Goal: Information Seeking & Learning: Learn about a topic

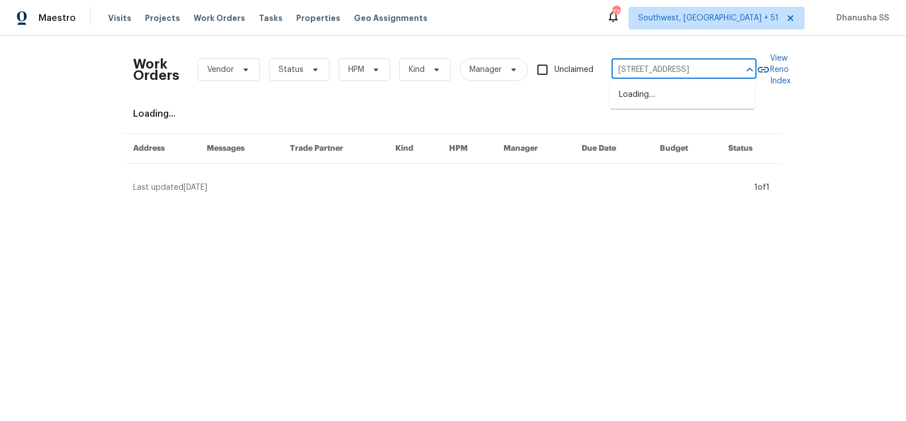
scroll to position [0, 29]
click at [668, 97] on li "[STREET_ADDRESS]" at bounding box center [682, 95] width 145 height 19
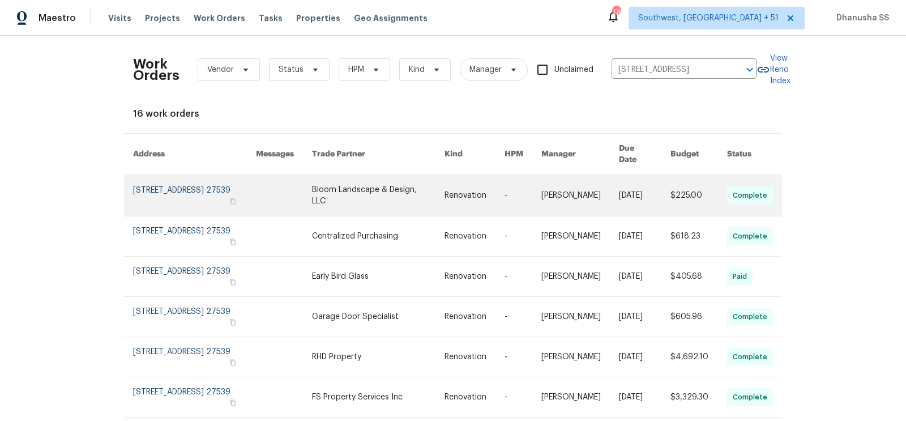
click at [389, 191] on link at bounding box center [378, 195] width 133 height 41
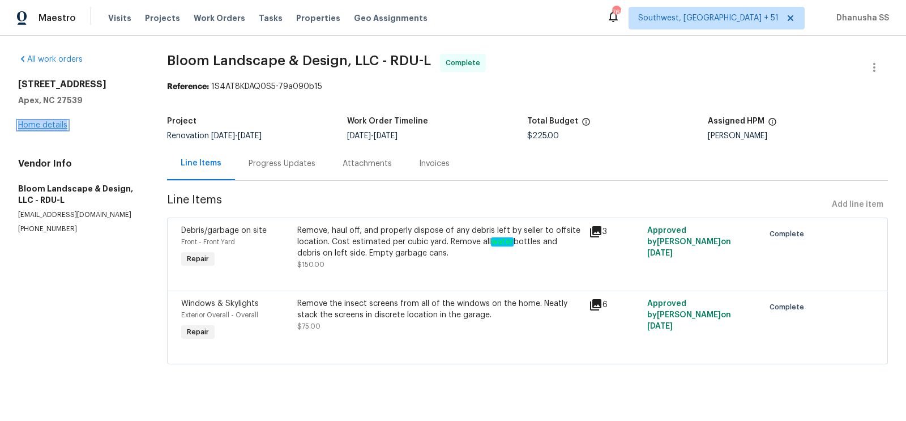
click at [53, 125] on link "Home details" at bounding box center [42, 125] width 49 height 8
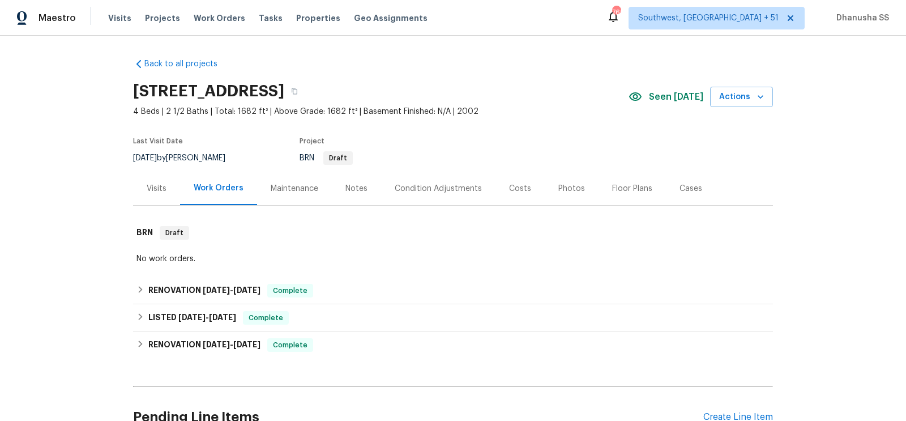
click at [161, 188] on div "Visits" at bounding box center [157, 188] width 20 height 11
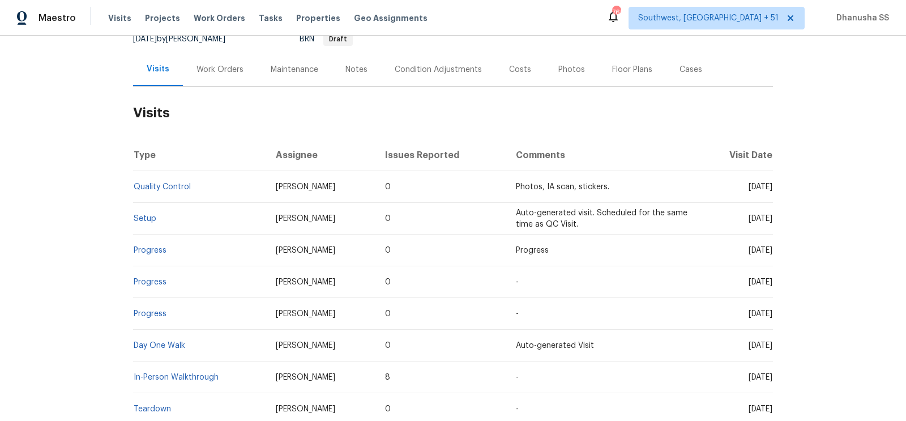
scroll to position [142, 0]
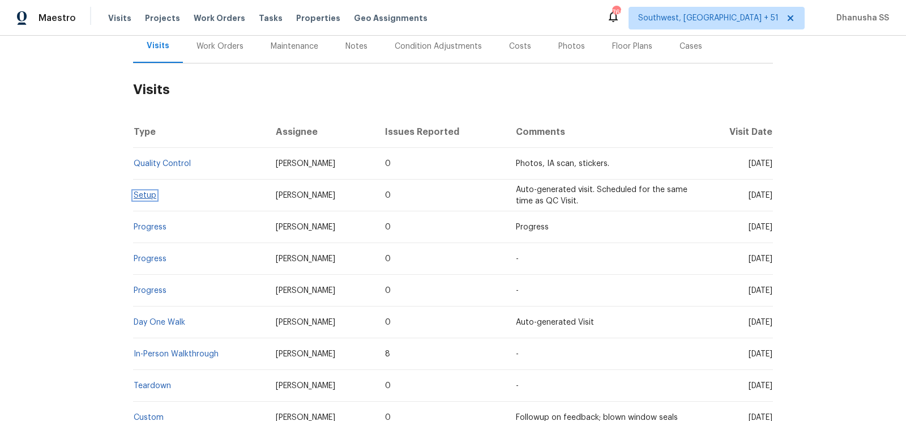
click at [139, 192] on link "Setup" at bounding box center [145, 195] width 23 height 8
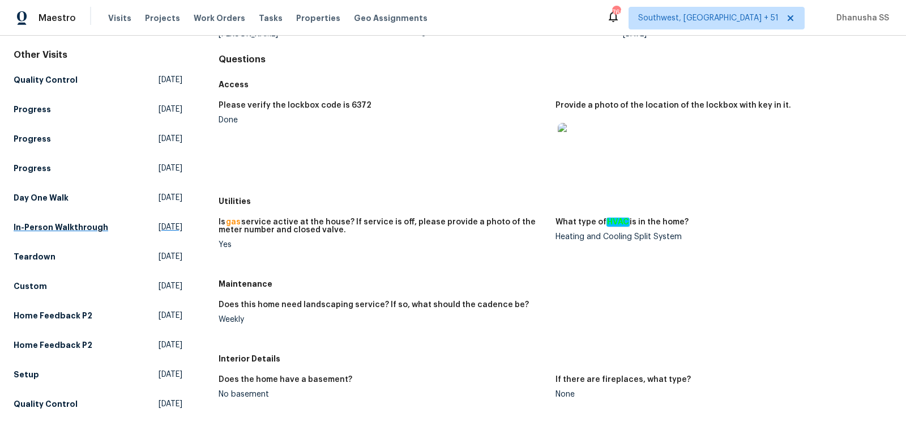
scroll to position [131, 0]
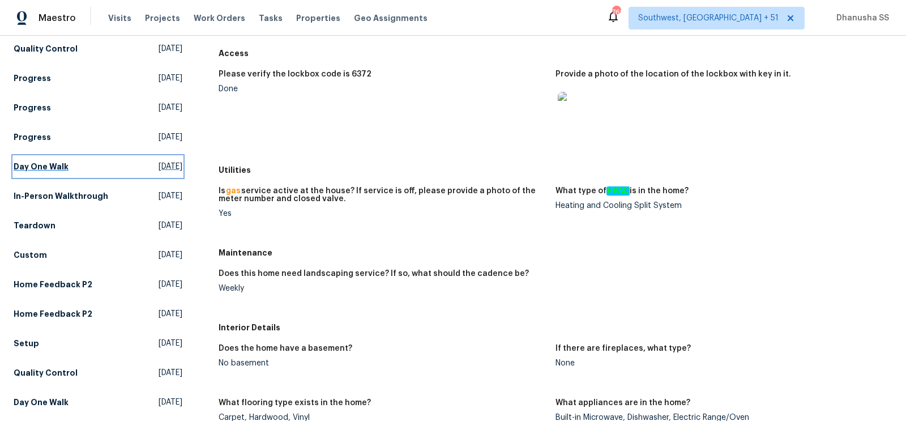
click at [97, 166] on link "Day One Walk Mon, Aug 11 2025" at bounding box center [98, 166] width 169 height 20
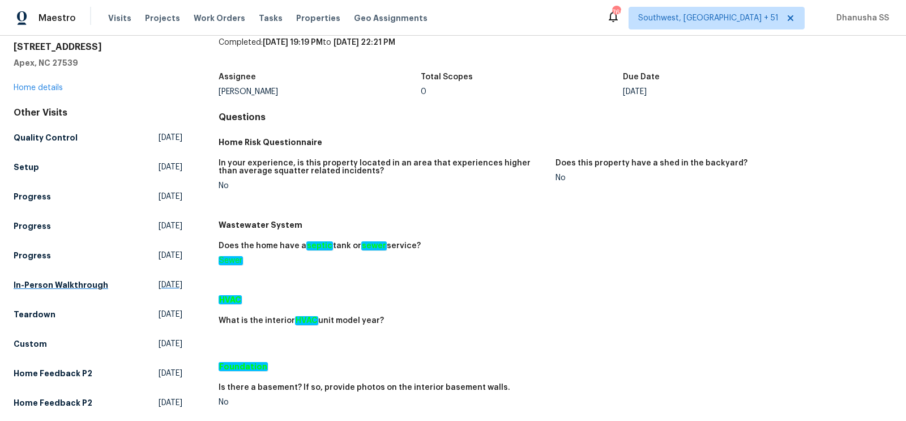
scroll to position [41, 0]
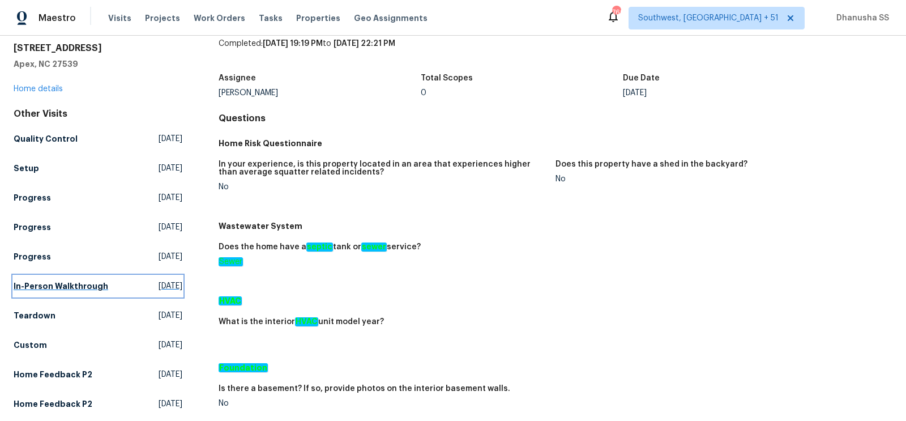
click at [168, 281] on span "Wed, Jul 30 2025" at bounding box center [171, 285] width 24 height 11
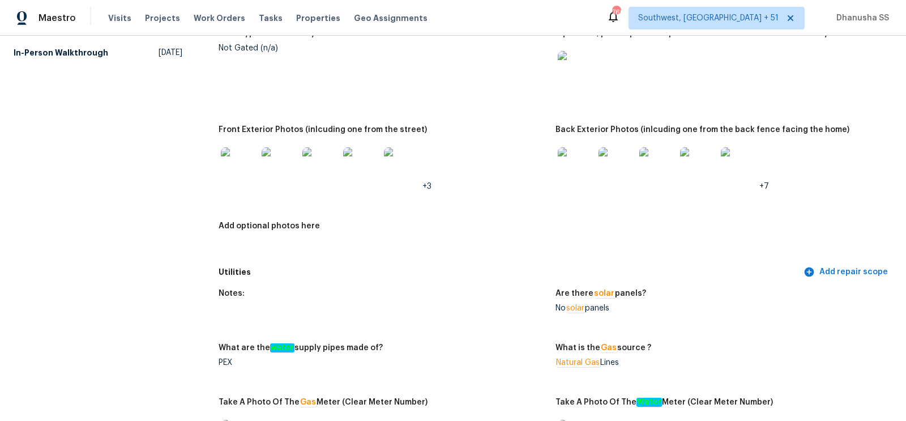
scroll to position [513, 0]
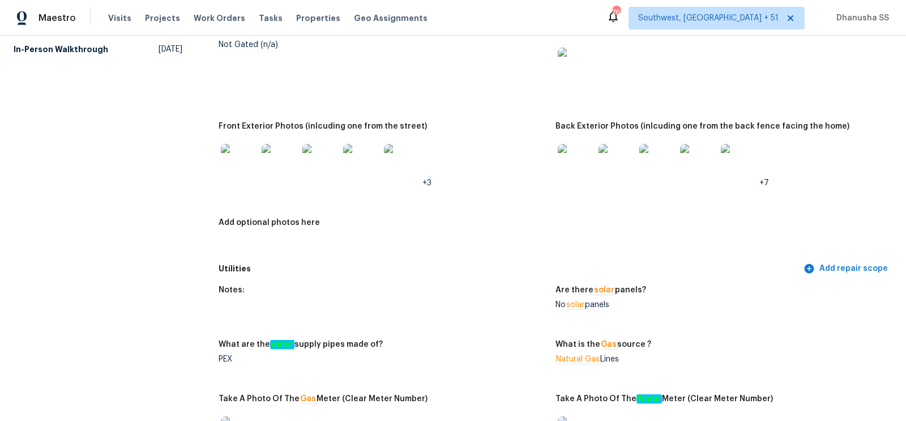
click at [574, 157] on img at bounding box center [576, 162] width 36 height 36
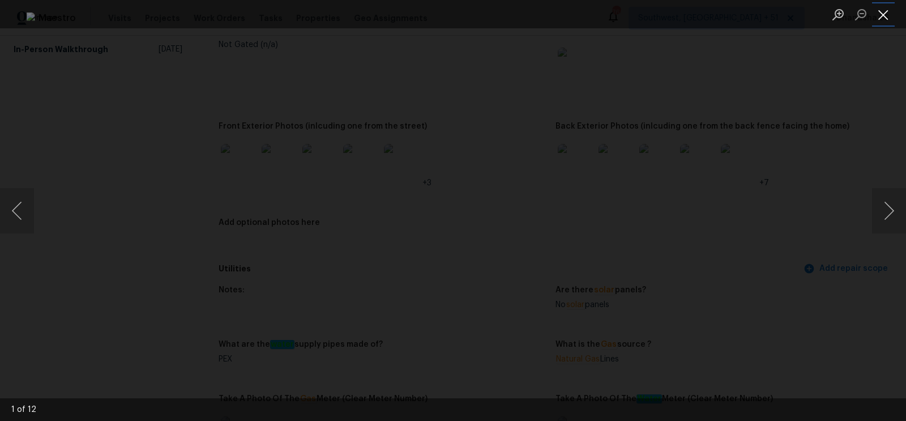
click at [883, 19] on button "Close lightbox" at bounding box center [883, 15] width 23 height 20
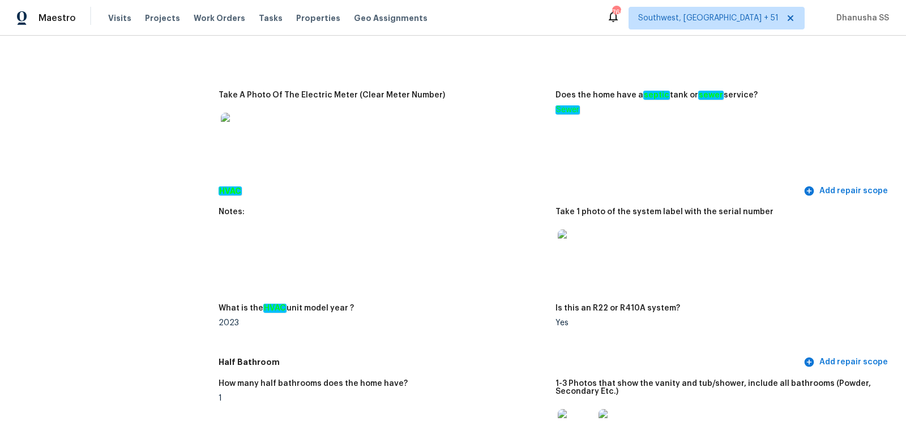
scroll to position [927, 0]
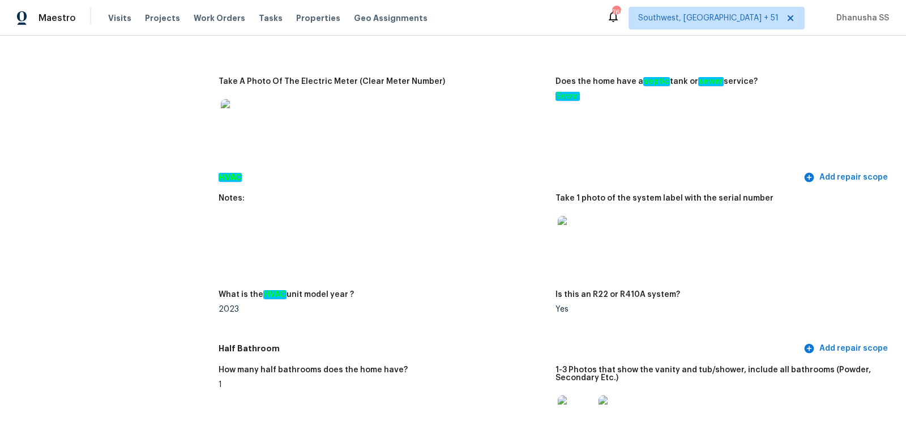
click at [578, 243] on img at bounding box center [576, 234] width 36 height 36
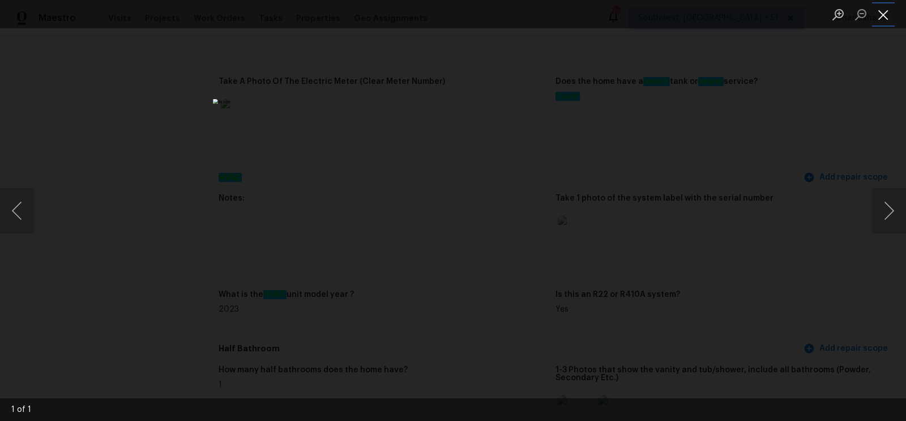
click at [878, 18] on button "Close lightbox" at bounding box center [883, 15] width 23 height 20
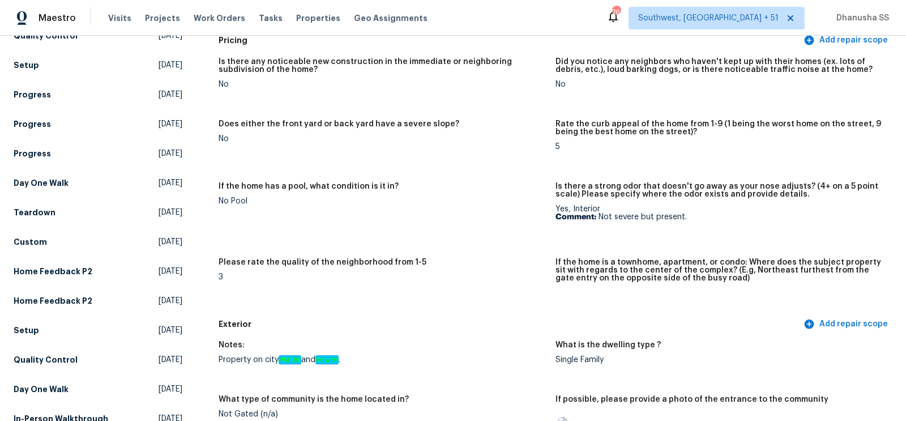
scroll to position [166, 0]
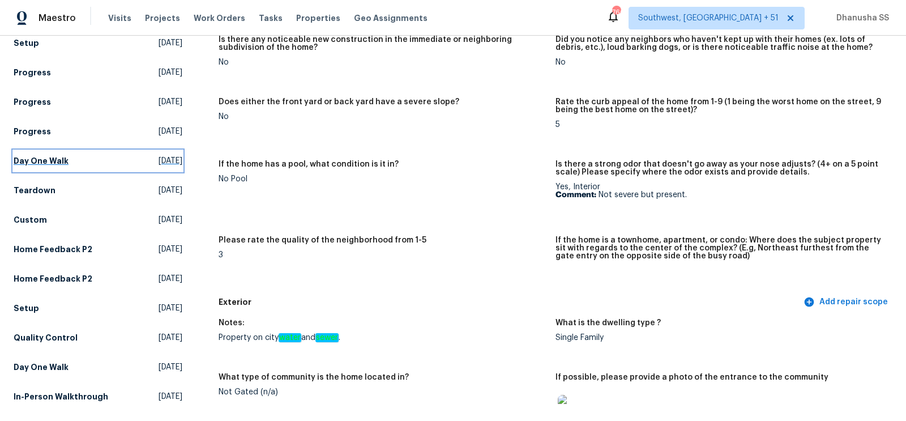
click at [169, 158] on span "Mon, Aug 11 2025" at bounding box center [171, 160] width 24 height 11
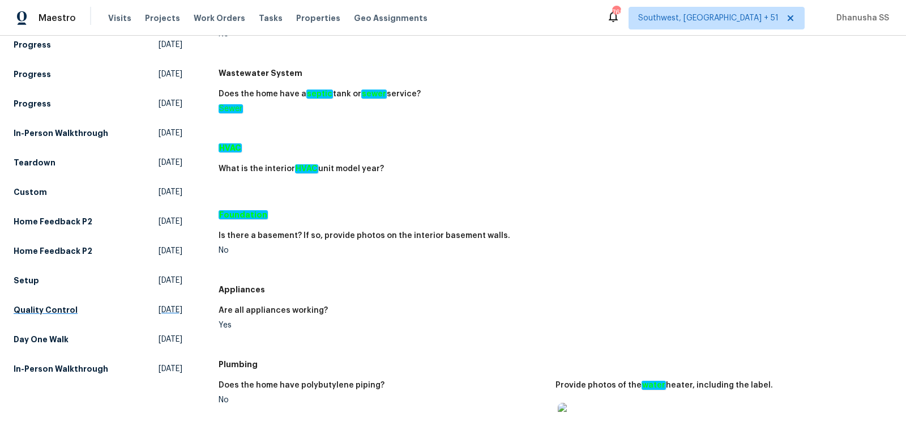
scroll to position [28, 0]
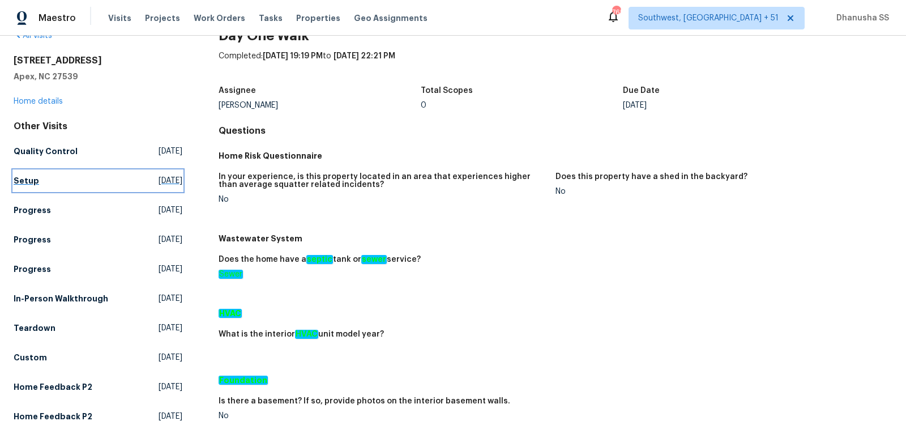
click at [76, 177] on link "Setup Fri, Aug 22 2025" at bounding box center [98, 180] width 169 height 20
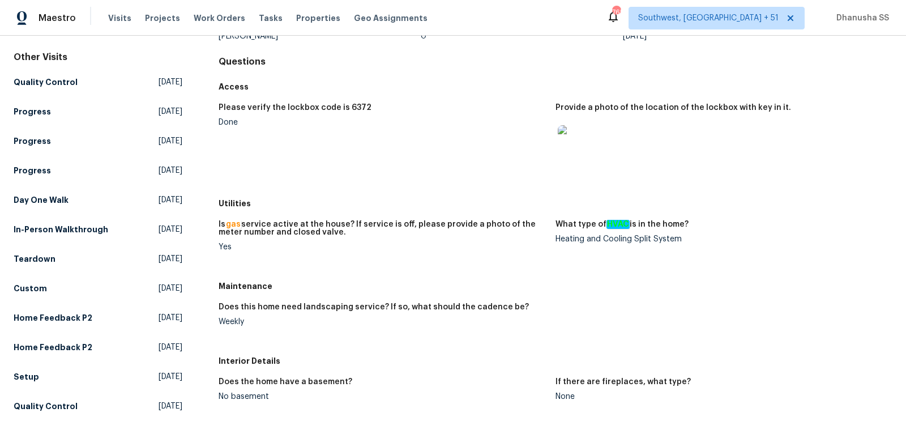
scroll to position [108, 0]
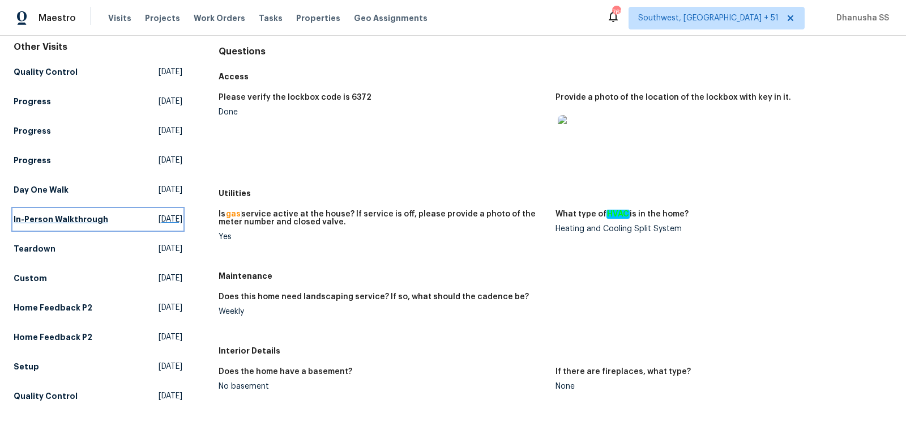
click at [159, 218] on span "Wed, Jul 30 2025" at bounding box center [171, 219] width 24 height 11
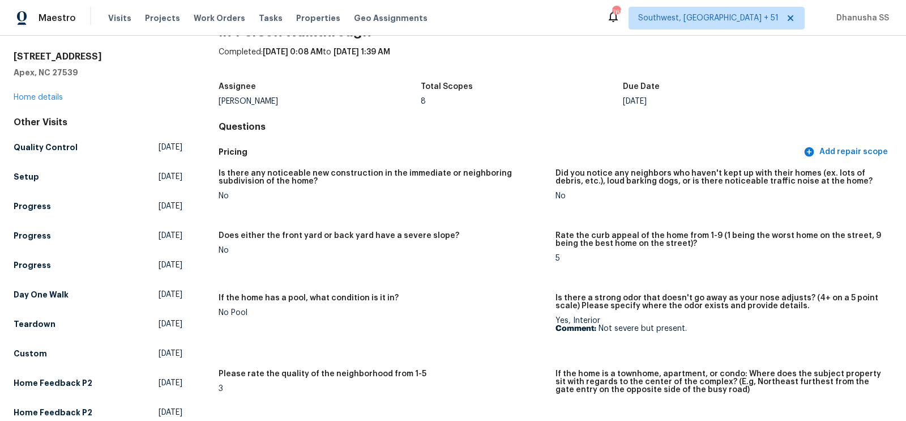
scroll to position [35, 0]
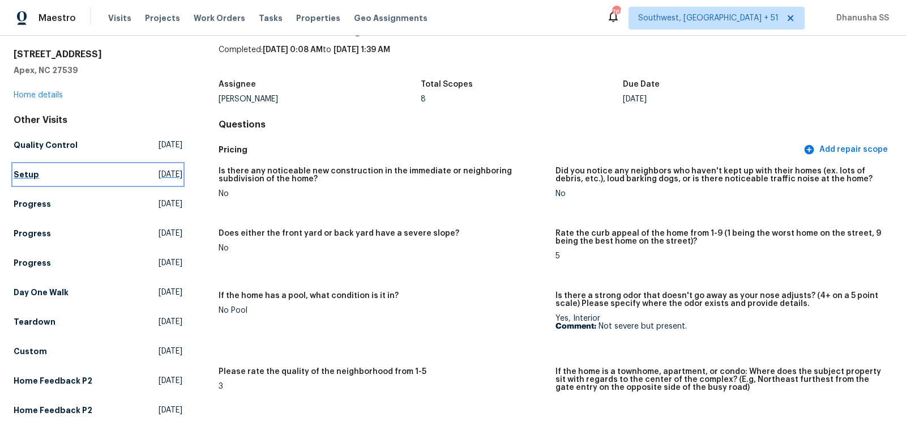
click at [176, 177] on span "Fri, Aug 22 2025" at bounding box center [171, 174] width 24 height 11
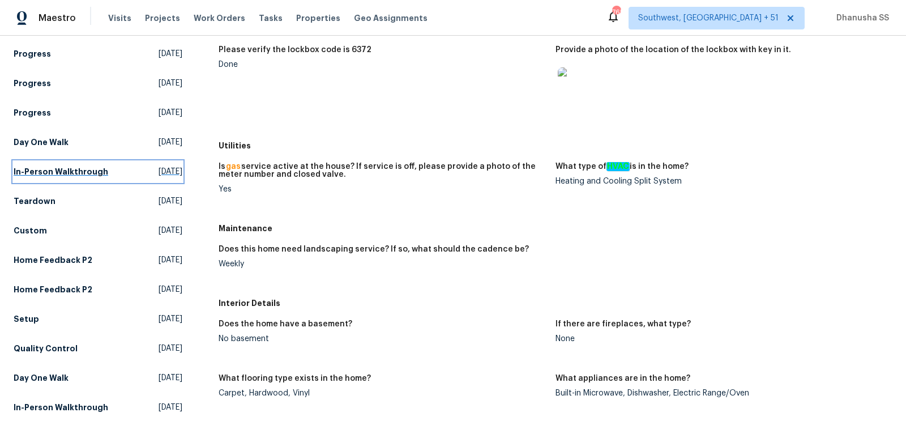
click at [162, 173] on span "Wed, Jul 30 2025" at bounding box center [171, 171] width 24 height 11
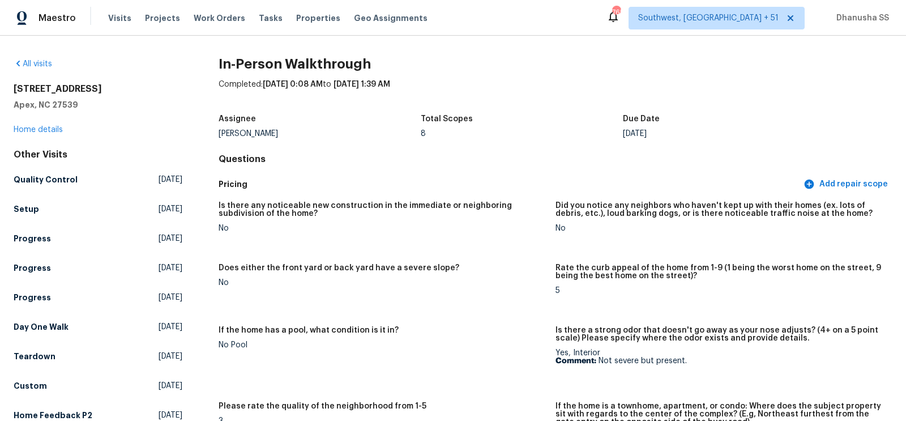
scroll to position [19, 0]
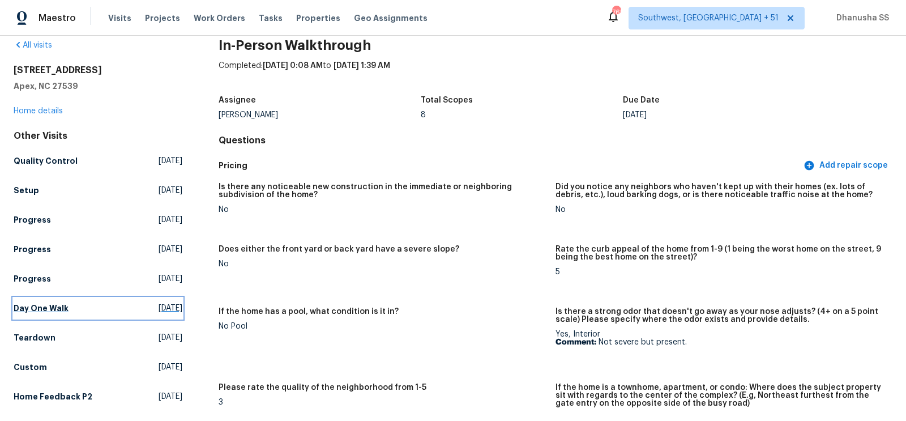
click at [159, 305] on span "Mon, Aug 11 2025" at bounding box center [171, 307] width 24 height 11
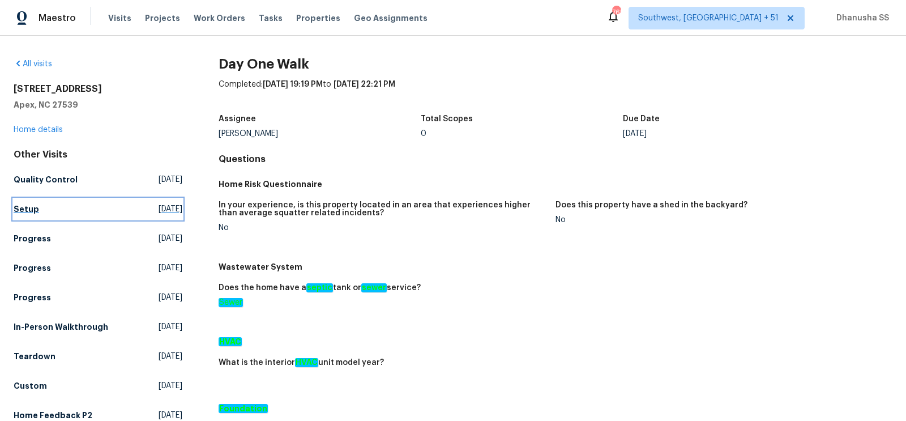
click at [159, 208] on span "Fri, Aug 22 2025" at bounding box center [171, 208] width 24 height 11
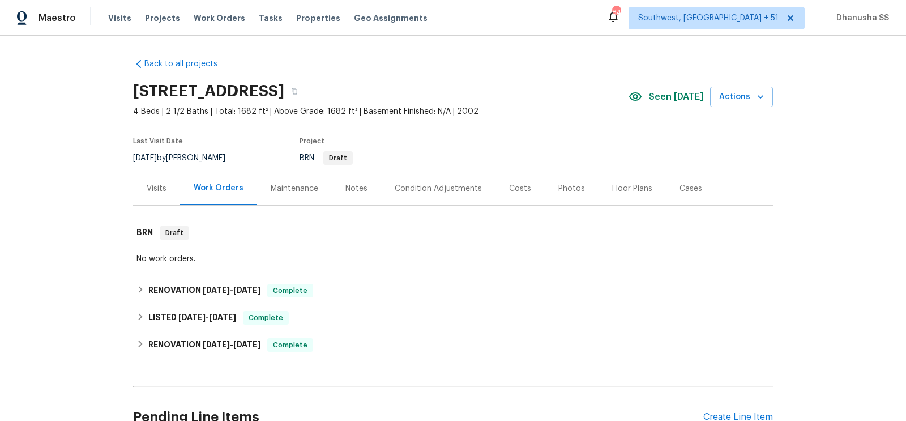
scroll to position [109, 0]
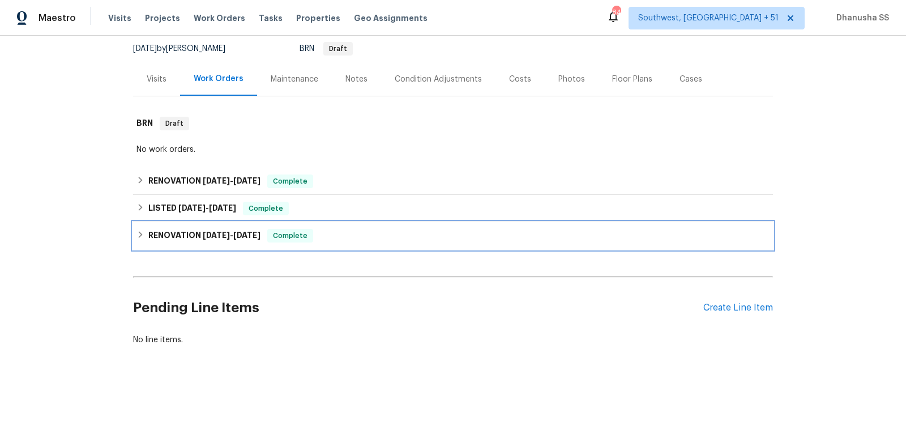
click at [353, 245] on div "RENOVATION [DATE] - [DATE] Complete" at bounding box center [453, 235] width 640 height 27
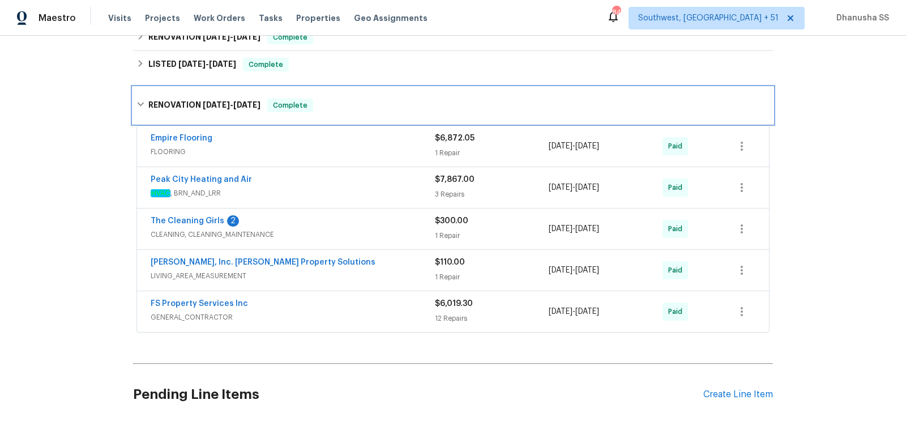
scroll to position [232, 0]
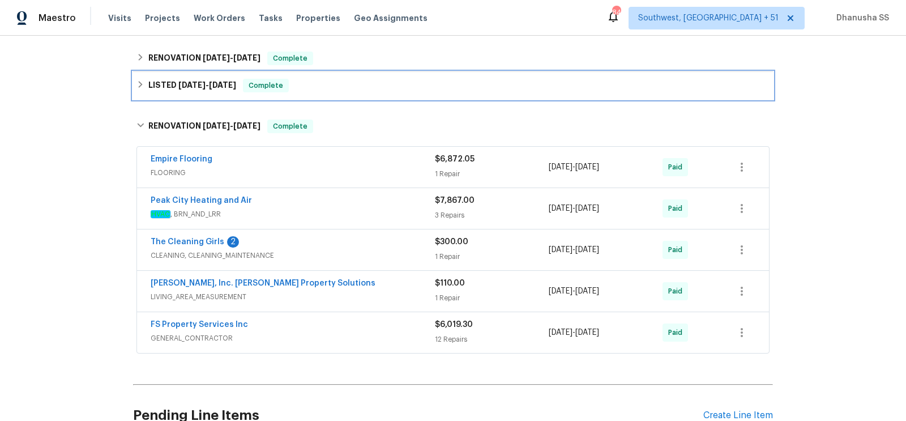
click at [356, 76] on div "LISTED [DATE] - [DATE] Complete" at bounding box center [453, 85] width 640 height 27
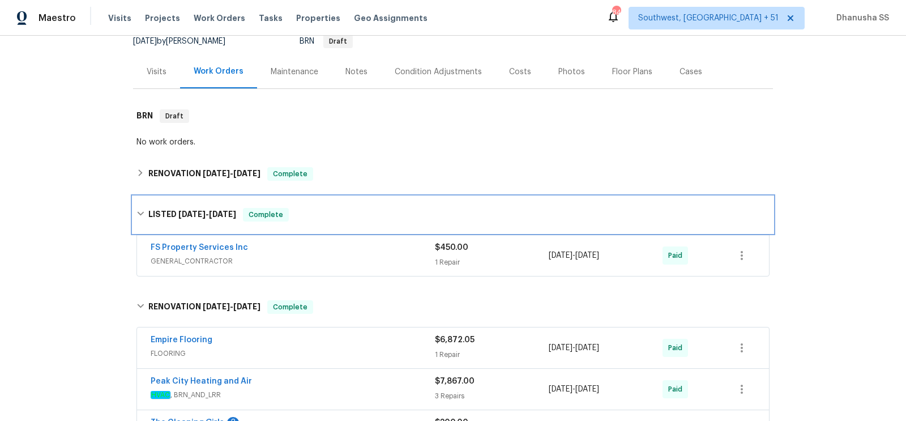
scroll to position [113, 0]
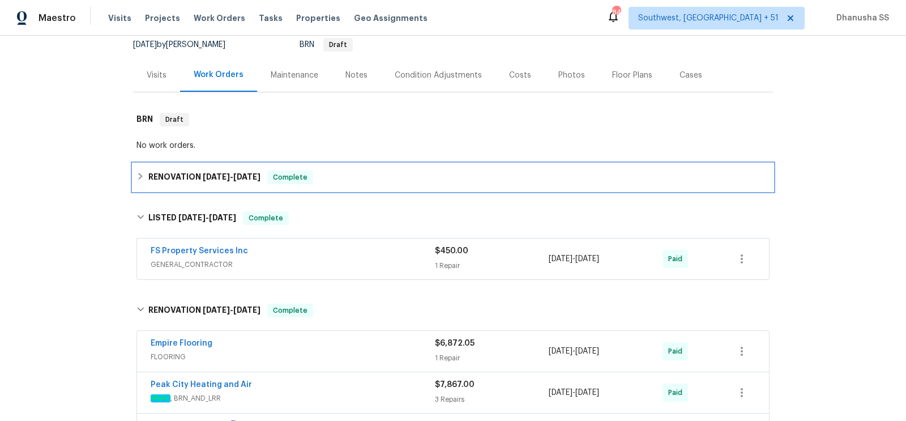
click at [356, 181] on div "RENOVATION [DATE] - [DATE] Complete" at bounding box center [452, 177] width 633 height 14
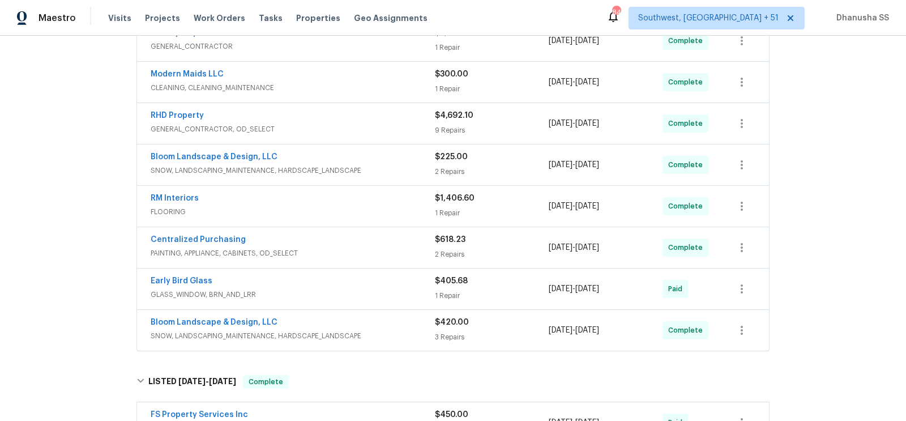
scroll to position [357, 0]
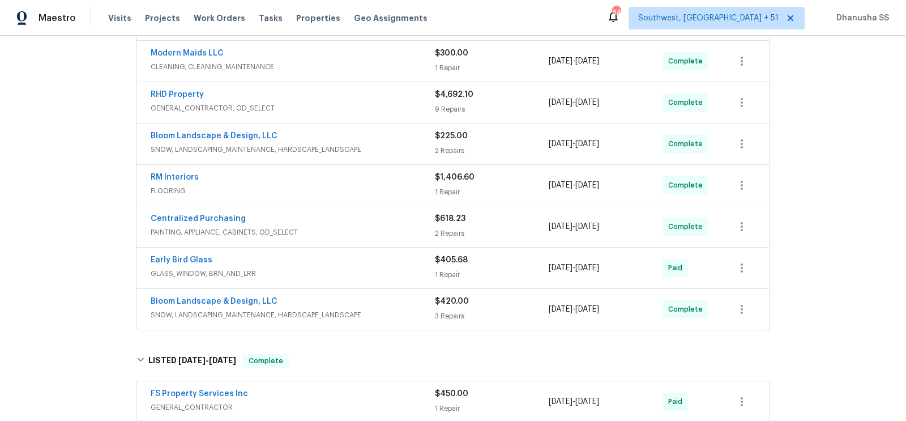
click at [400, 309] on span "SNOW, LANDSCAPING_MAINTENANCE, HARDSCAPE_LANDSCAPE" at bounding box center [293, 314] width 284 height 11
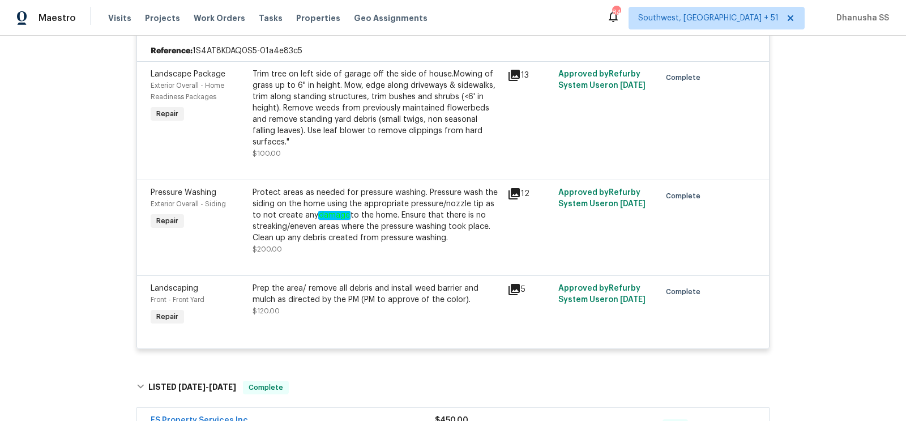
scroll to position [655, 0]
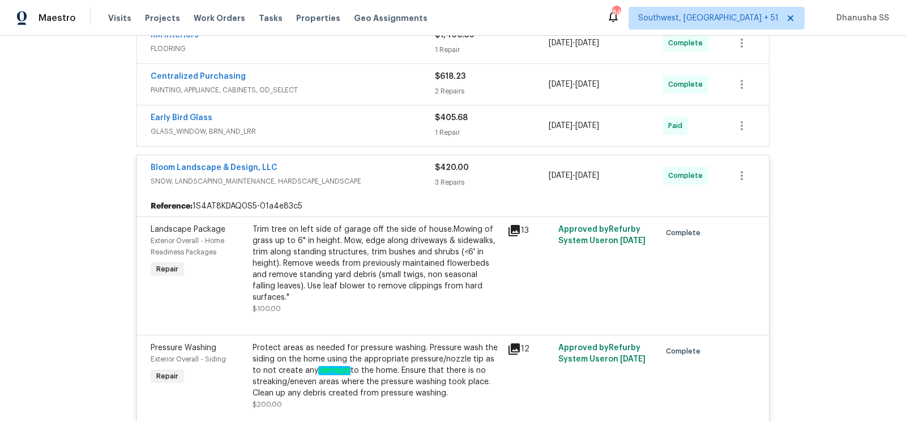
click at [387, 126] on span "GLASS_WINDOW, BRN_AND_LRR" at bounding box center [293, 131] width 284 height 11
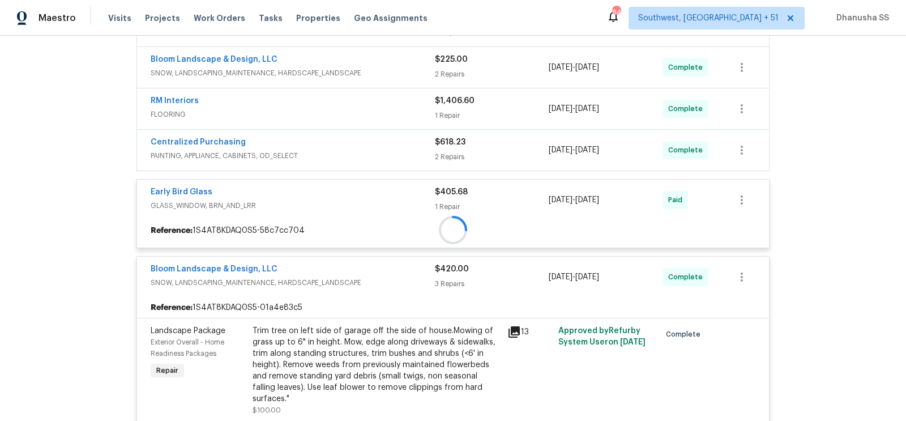
scroll to position [425, 0]
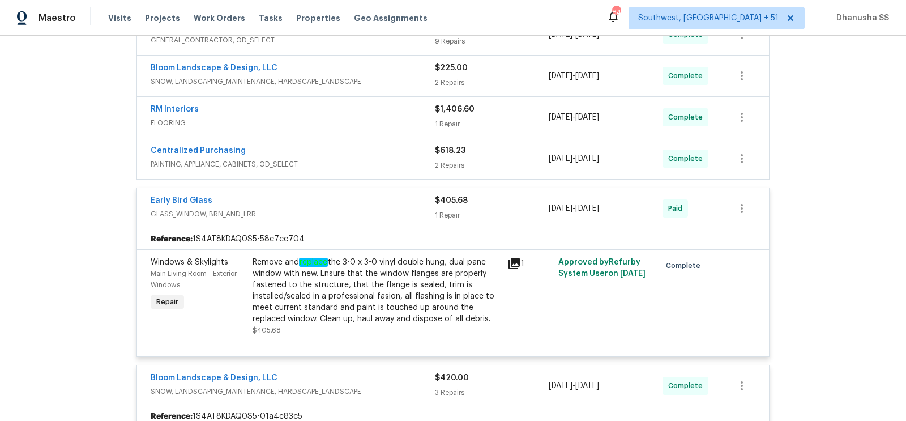
click at [379, 150] on div "Centralized Purchasing" at bounding box center [293, 152] width 284 height 14
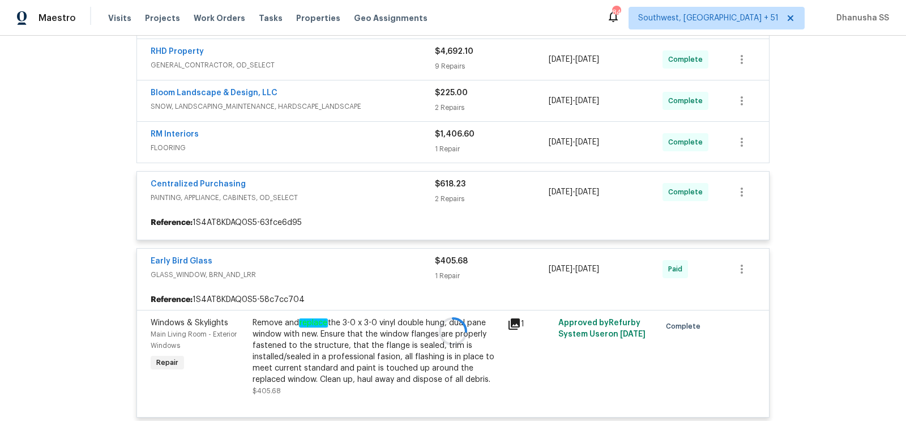
scroll to position [398, 0]
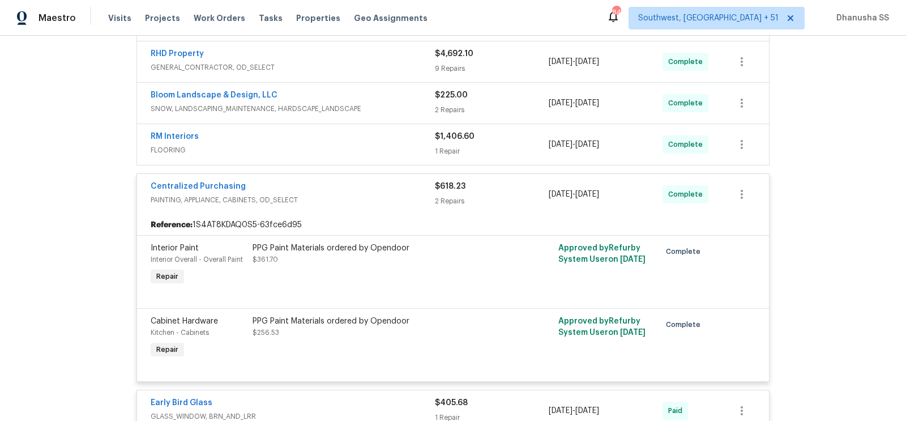
click at [381, 150] on span "FLOORING" at bounding box center [293, 149] width 284 height 11
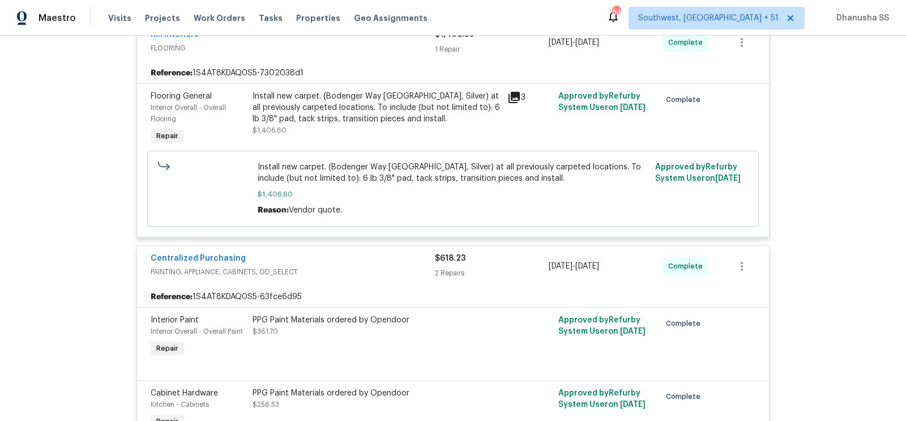
click at [374, 268] on span "PAINTING, APPLIANCE, CABINETS, OD_SELECT" at bounding box center [293, 271] width 284 height 11
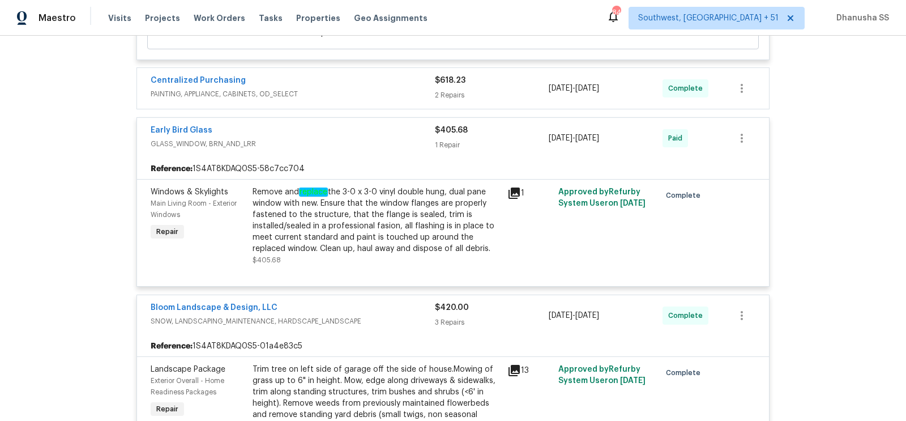
click at [386, 148] on div "Early Bird Glass GLASS_WINDOW, BRN_AND_LRR" at bounding box center [293, 138] width 284 height 27
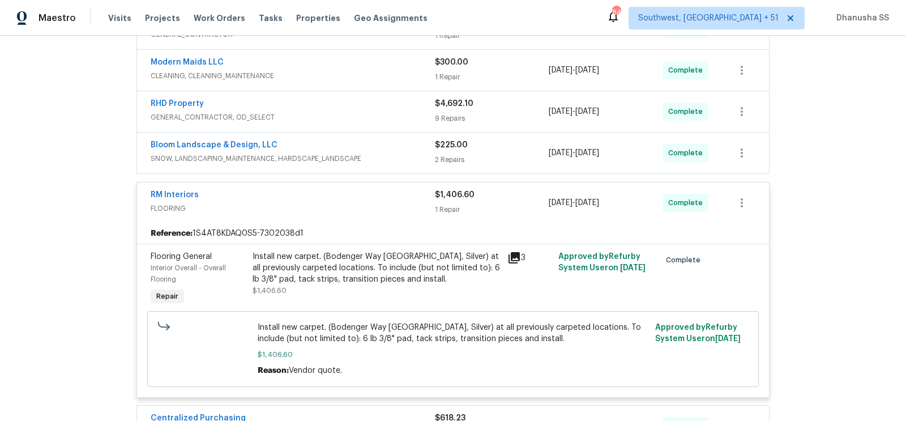
scroll to position [332, 0]
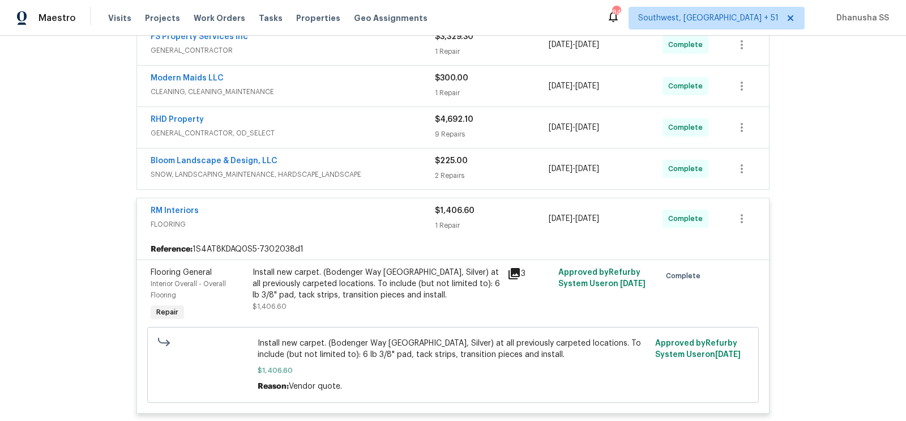
click at [389, 178] on div "Bloom Landscape & Design, LLC SNOW, LANDSCAPING_MAINTENANCE, HARDSCAPE_LANDSCAPE" at bounding box center [293, 168] width 284 height 27
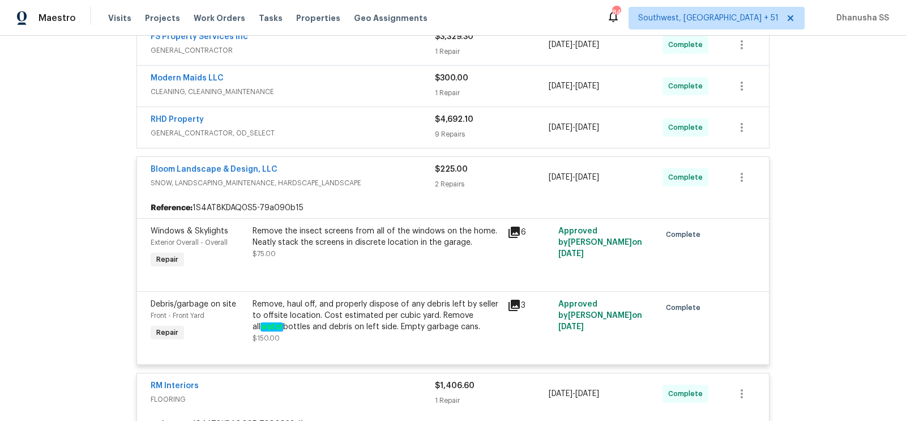
click at [416, 117] on div "RHD Property" at bounding box center [293, 121] width 284 height 14
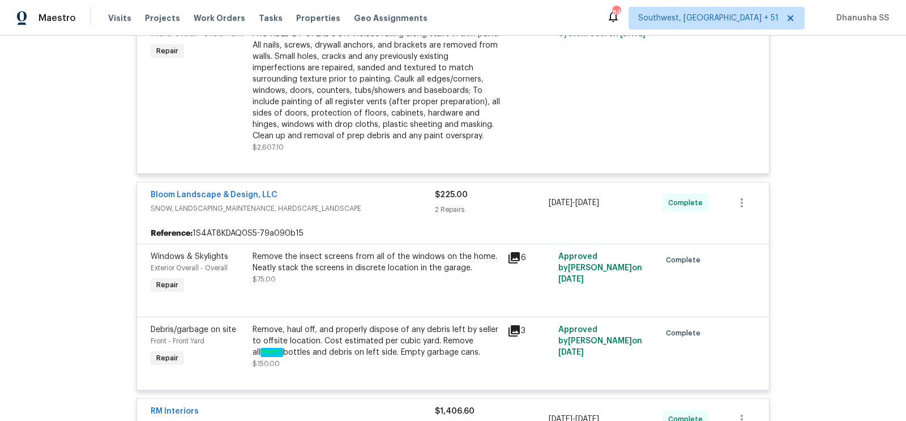
scroll to position [1340, 0]
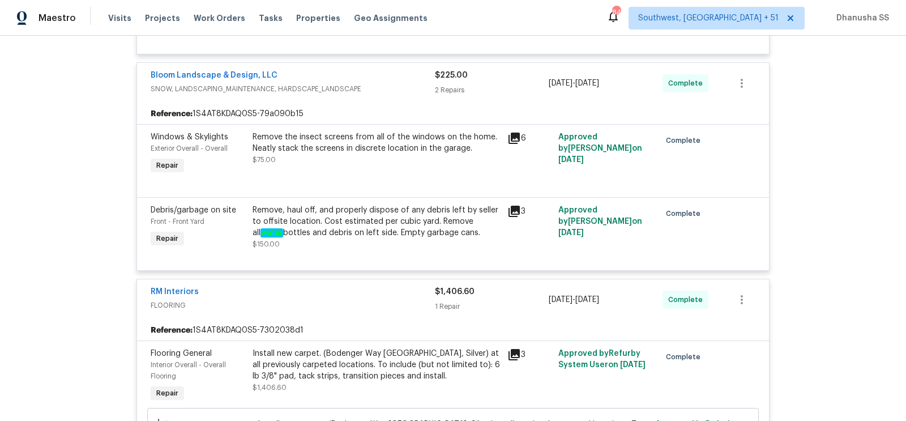
click at [405, 115] on div "Reference: 1S4AT8KDAQ0S5-79a090b15" at bounding box center [453, 114] width 632 height 20
click at [394, 95] on span "SNOW, LANDSCAPING_MAINTENANCE, HARDSCAPE_LANDSCAPE" at bounding box center [293, 88] width 284 height 11
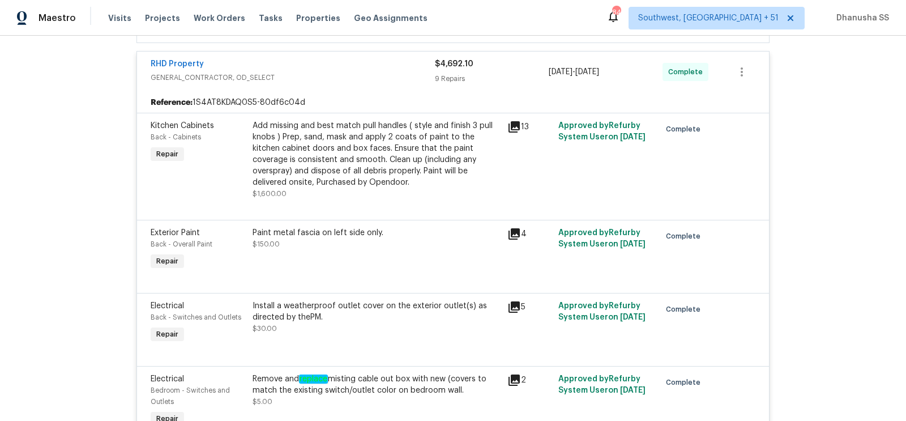
scroll to position [328, 0]
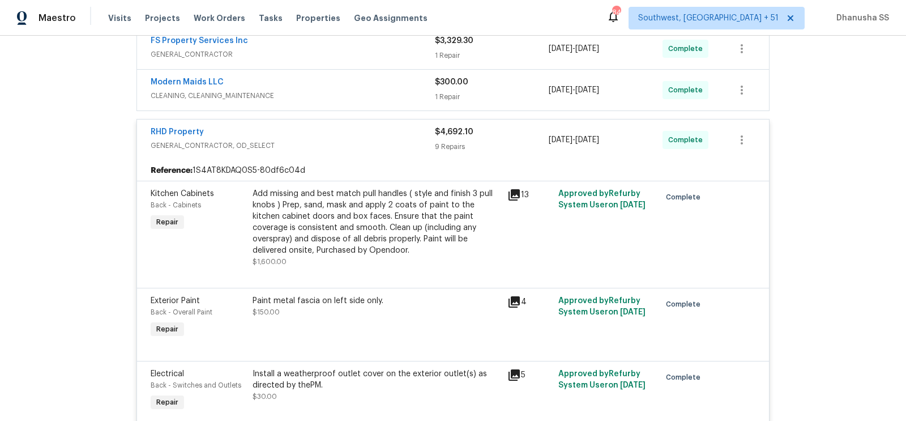
click at [396, 140] on span "GENERAL_CONTRACTOR, OD_SELECT" at bounding box center [293, 145] width 284 height 11
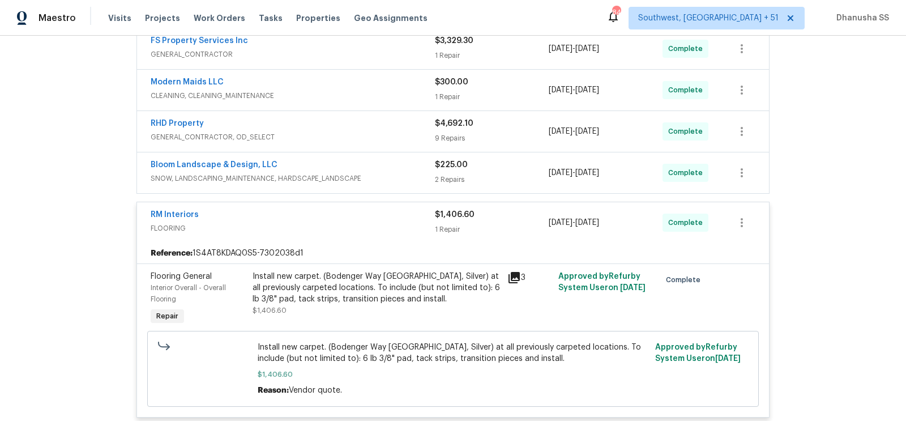
click at [412, 96] on span "CLEANING, CLEANING_MAINTENANCE" at bounding box center [293, 95] width 284 height 11
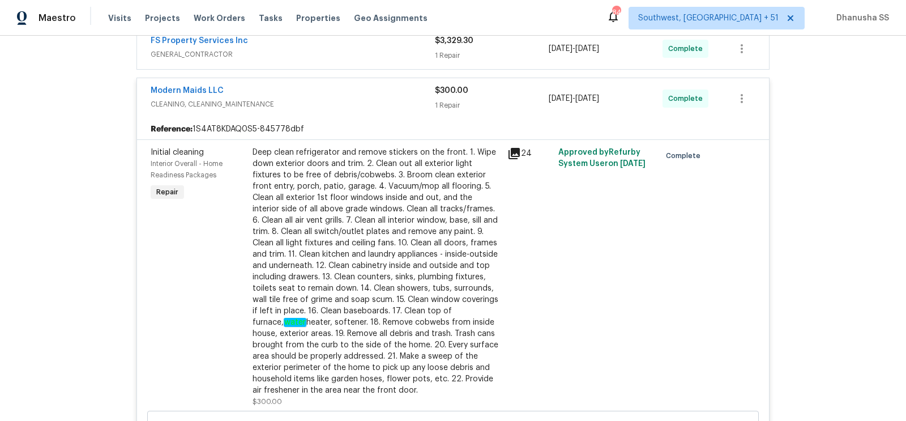
click at [412, 96] on div "Modern Maids LLC" at bounding box center [293, 92] width 284 height 14
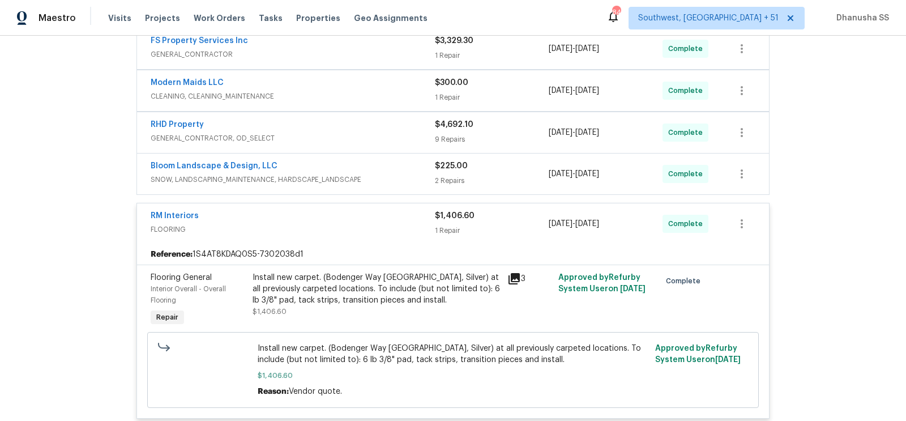
scroll to position [251, 0]
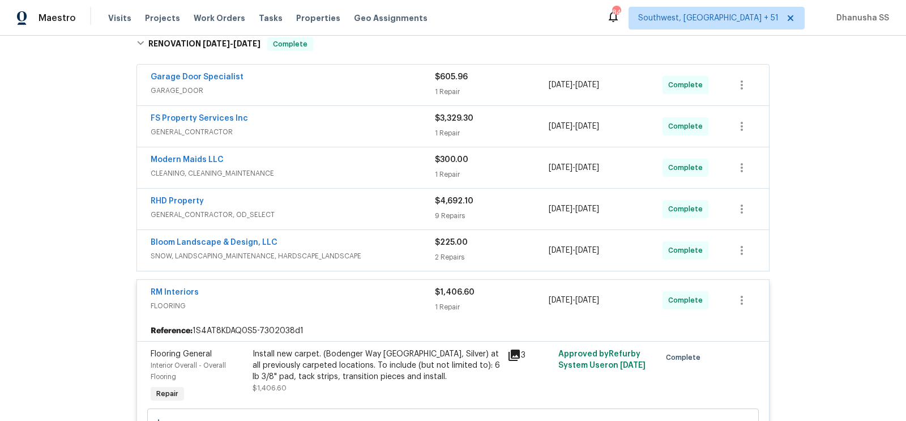
click at [413, 123] on div "FS Property Services Inc" at bounding box center [293, 120] width 284 height 14
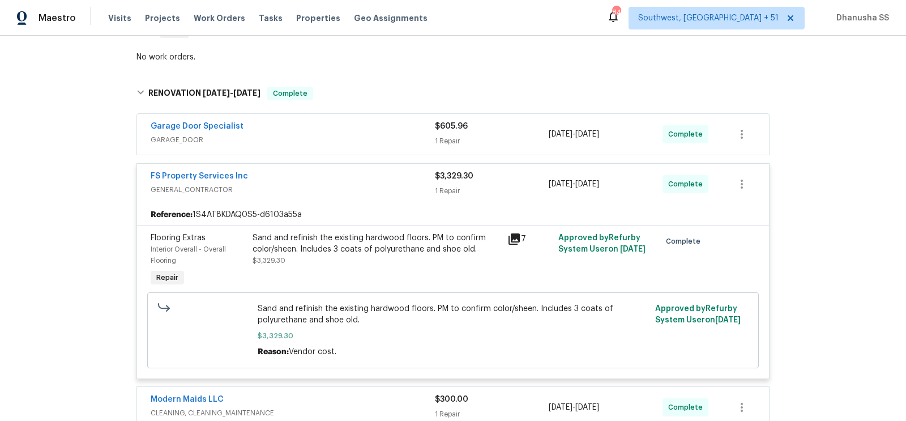
click at [407, 131] on div "Garage Door Specialist" at bounding box center [293, 128] width 284 height 14
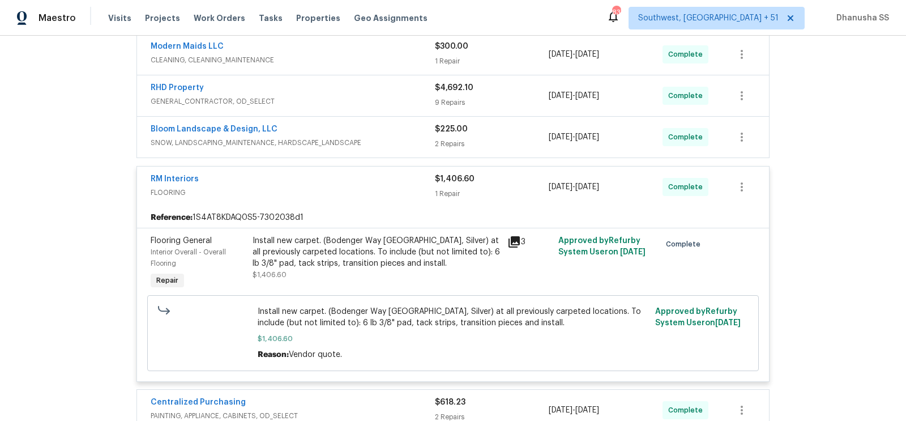
scroll to position [801, 0]
